Goal: Information Seeking & Learning: Learn about a topic

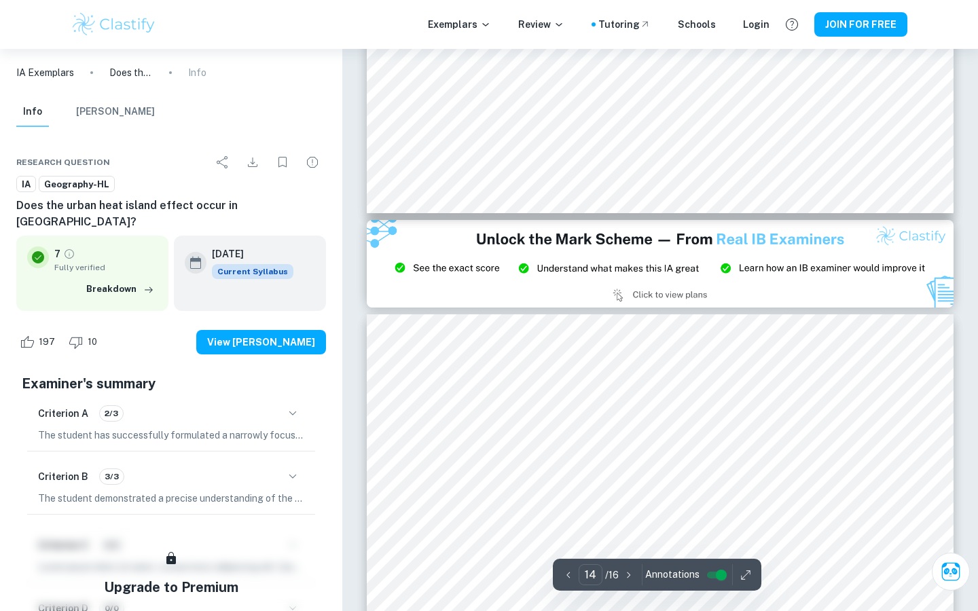
scroll to position [10854, 0]
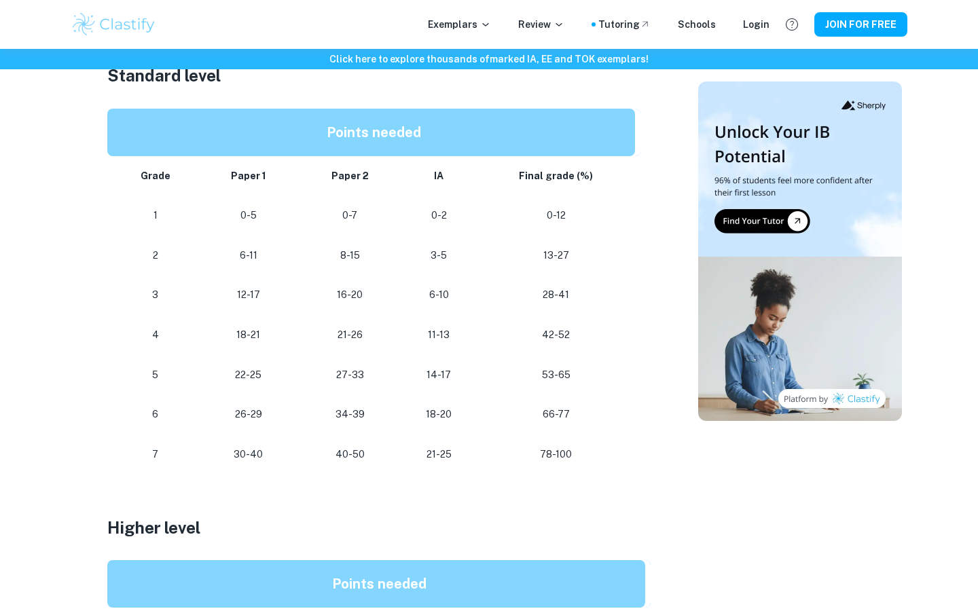
scroll to position [749, 0]
click at [196, 177] on td "Grade" at bounding box center [152, 177] width 90 height 40
